Goal: Information Seeking & Learning: Learn about a topic

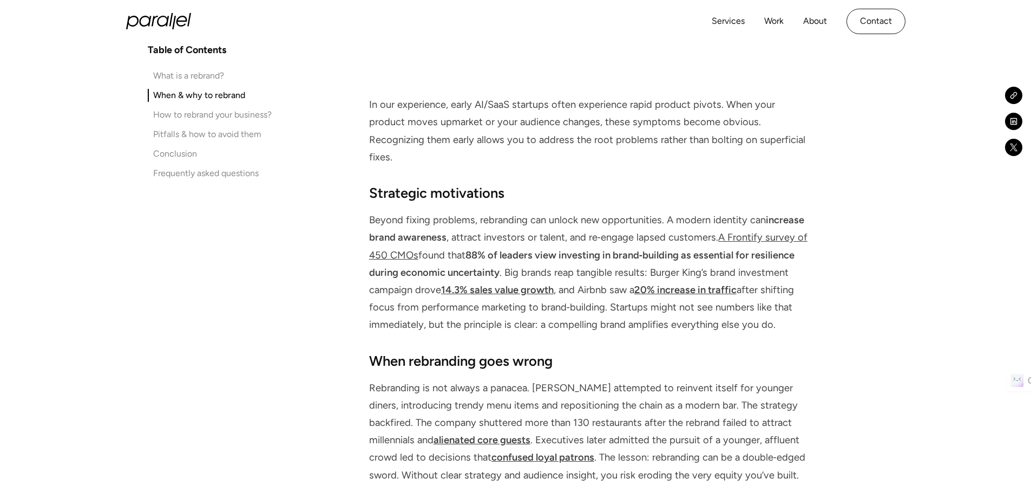
scroll to position [1514, 0]
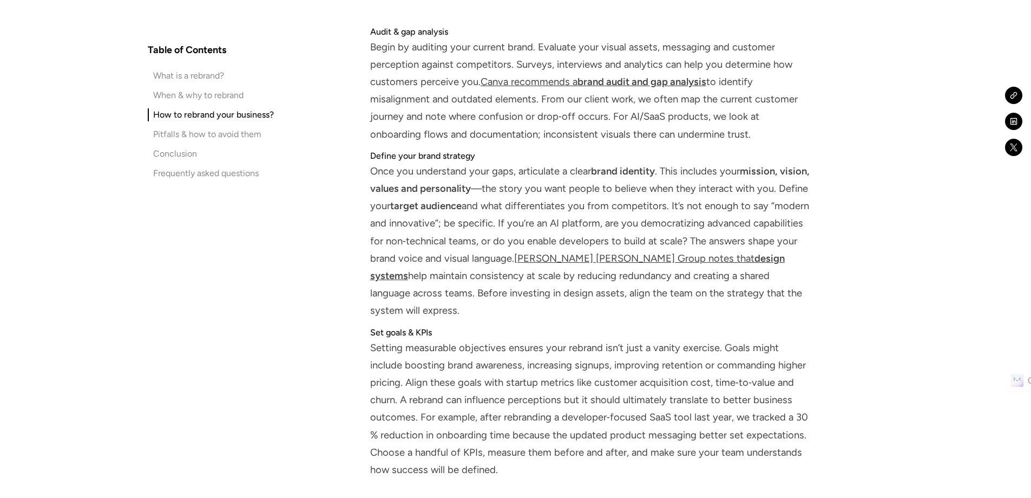
scroll to position [2813, 0]
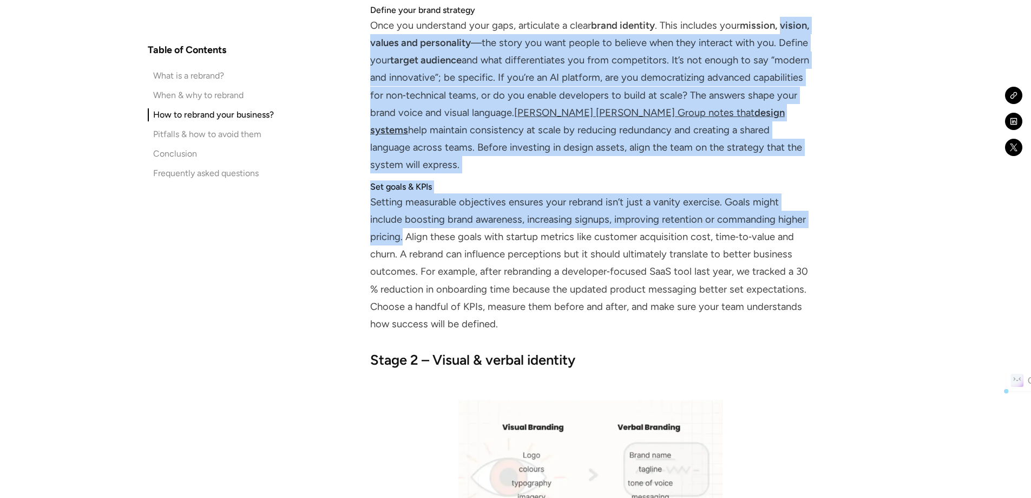
drag, startPoint x: 387, startPoint y: 44, endPoint x: 833, endPoint y: 216, distance: 477.9
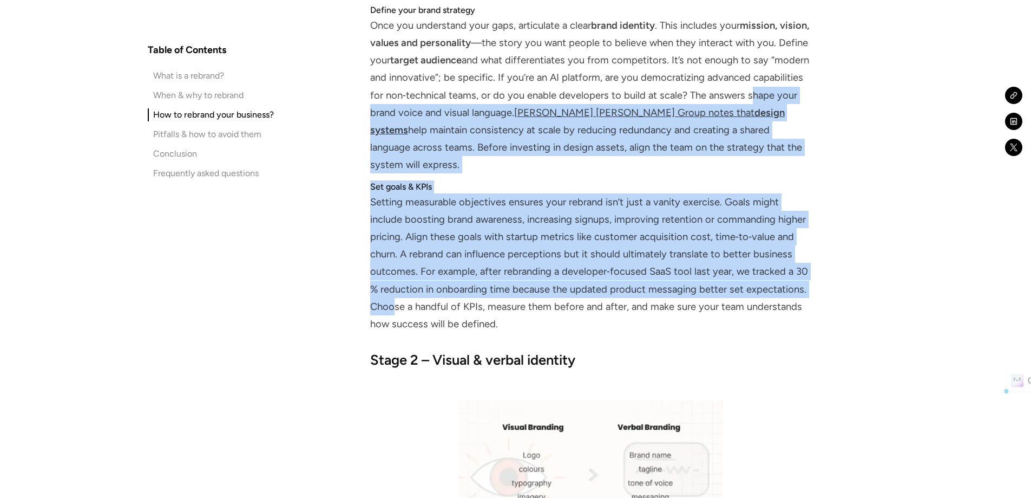
drag, startPoint x: 510, startPoint y: 174, endPoint x: 773, endPoint y: 286, distance: 285.5
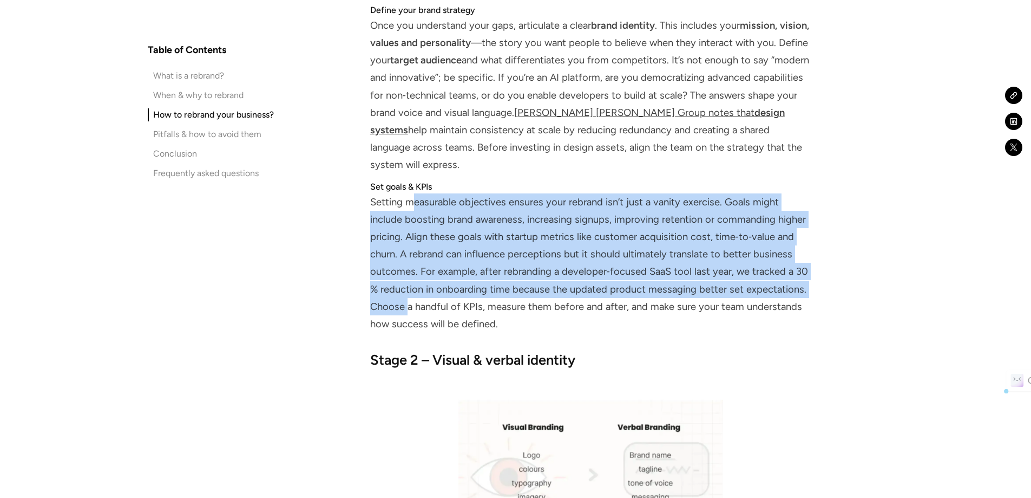
drag, startPoint x: 723, startPoint y: 267, endPoint x: 789, endPoint y: 283, distance: 67.9
click at [789, 283] on p "Setting measurable objectives ensures your rebrand isn’t just a vanity exercise…" at bounding box center [590, 263] width 441 height 140
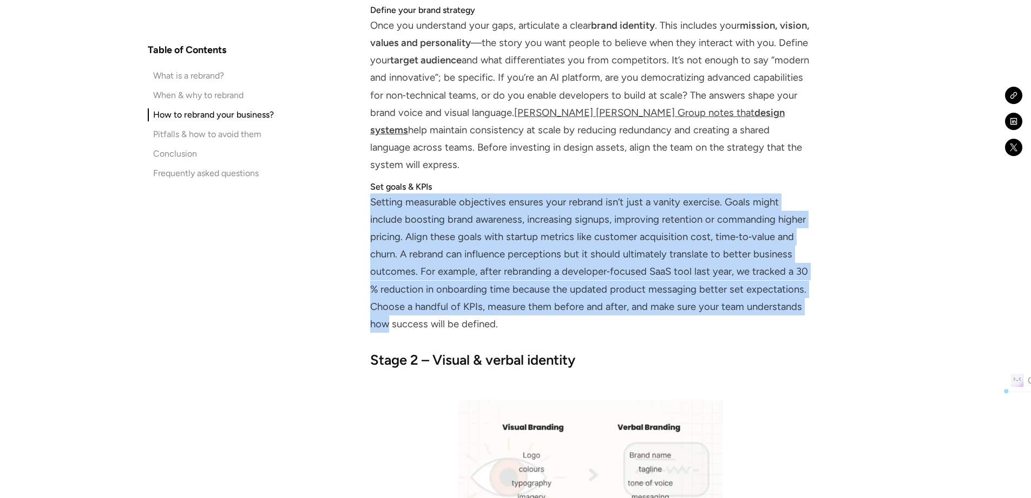
drag, startPoint x: 556, startPoint y: 240, endPoint x: 900, endPoint y: 308, distance: 350.5
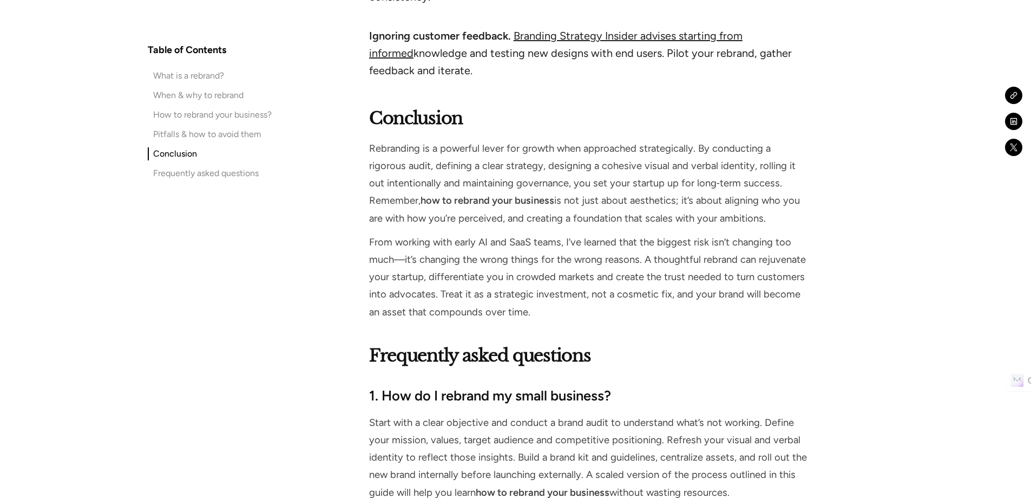
scroll to position [5574, 0]
